Goal: Browse casually

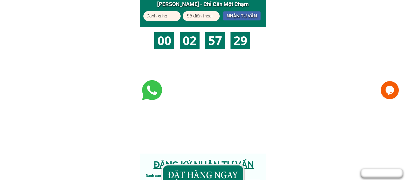
scroll to position [322, 0]
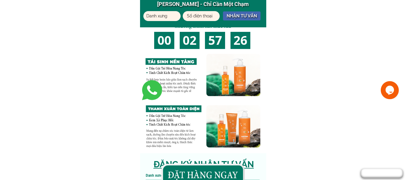
click at [176, 63] on div at bounding box center [202, 101] width 123 height 104
click at [175, 61] on div at bounding box center [202, 101] width 123 height 104
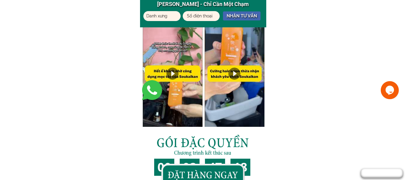
scroll to position [3203, 0]
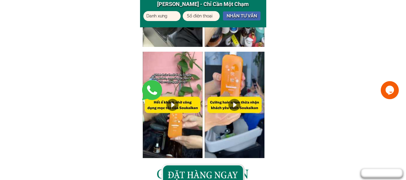
click at [232, 98] on div at bounding box center [235, 105] width 60 height 106
click at [217, 149] on div at bounding box center [235, 105] width 60 height 106
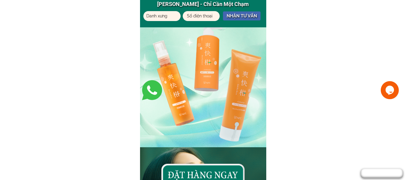
scroll to position [0, 0]
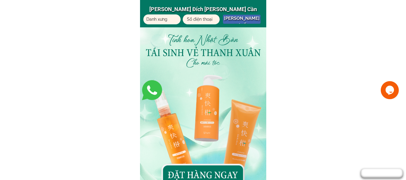
click at [190, 176] on div at bounding box center [203, 171] width 92 height 21
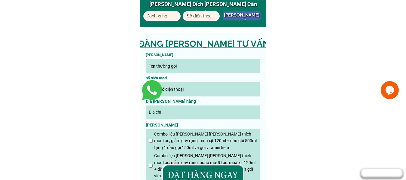
scroll to position [3487, 0]
